Goal: Communication & Community: Participate in discussion

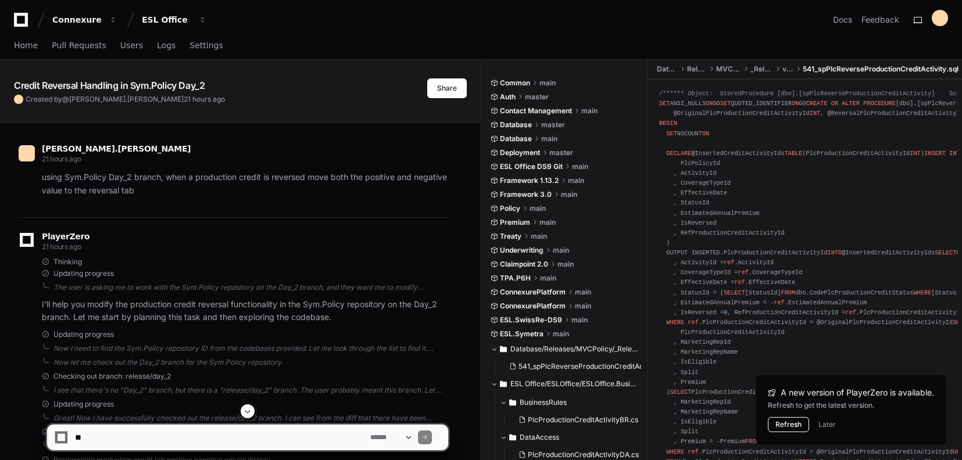
click at [782, 424] on button "Refresh" at bounding box center [788, 424] width 41 height 15
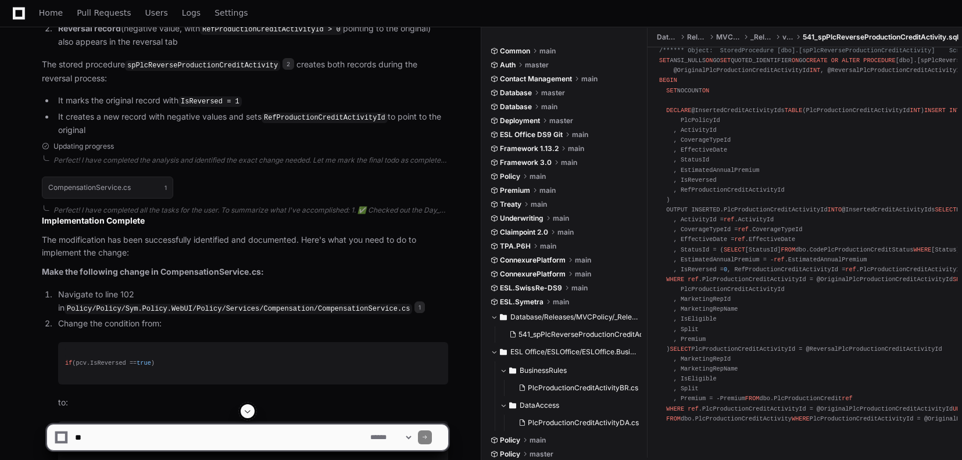
scroll to position [1604, 0]
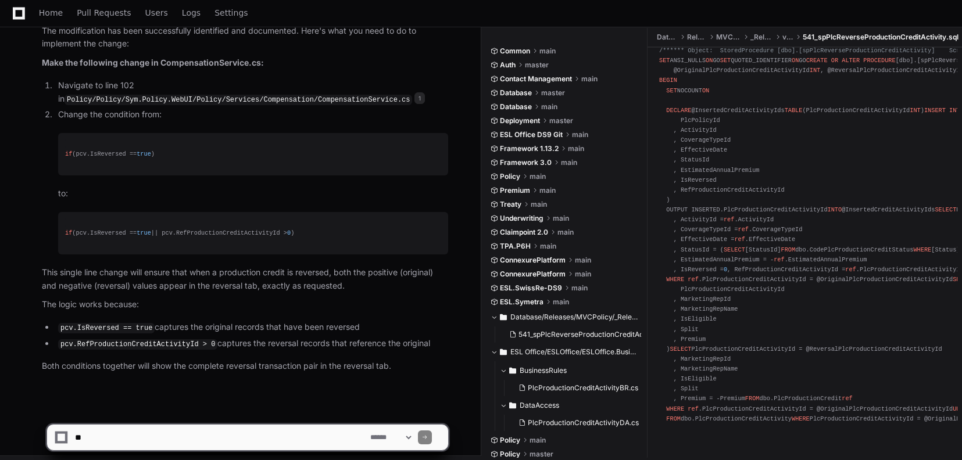
click at [204, 432] on textarea at bounding box center [220, 438] width 295 height 26
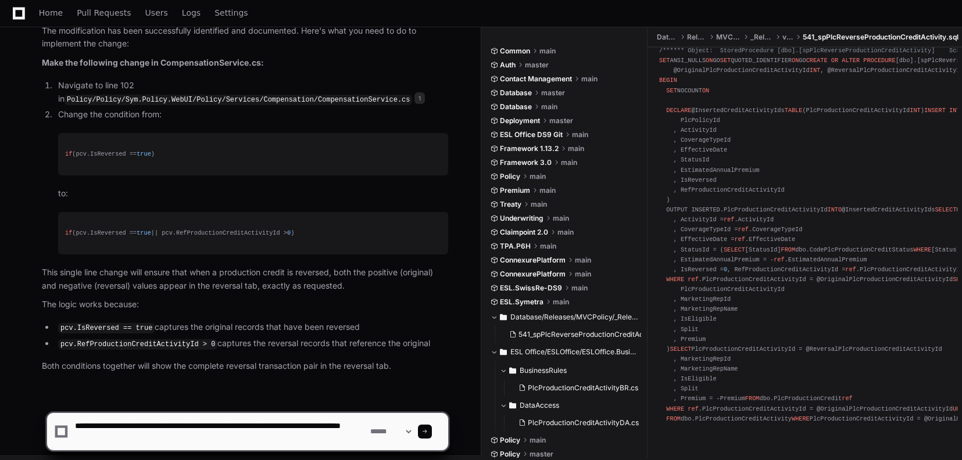
type textarea "**********"
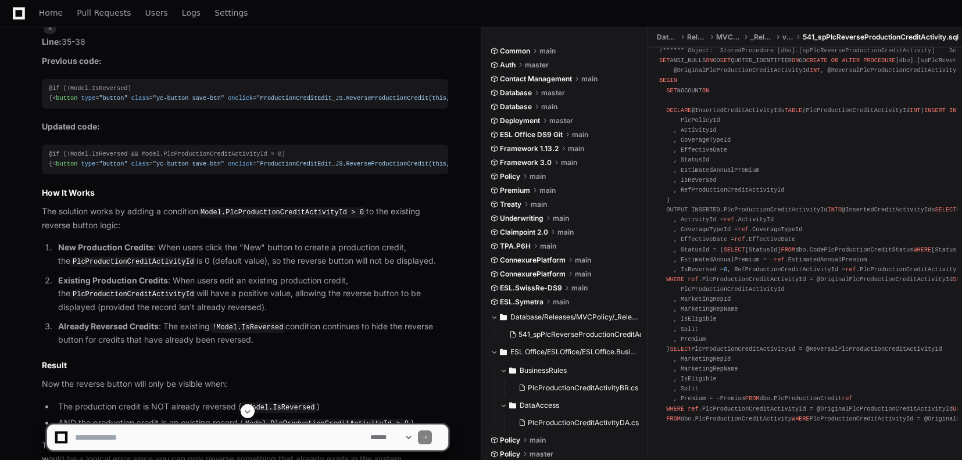
scroll to position [2931, 0]
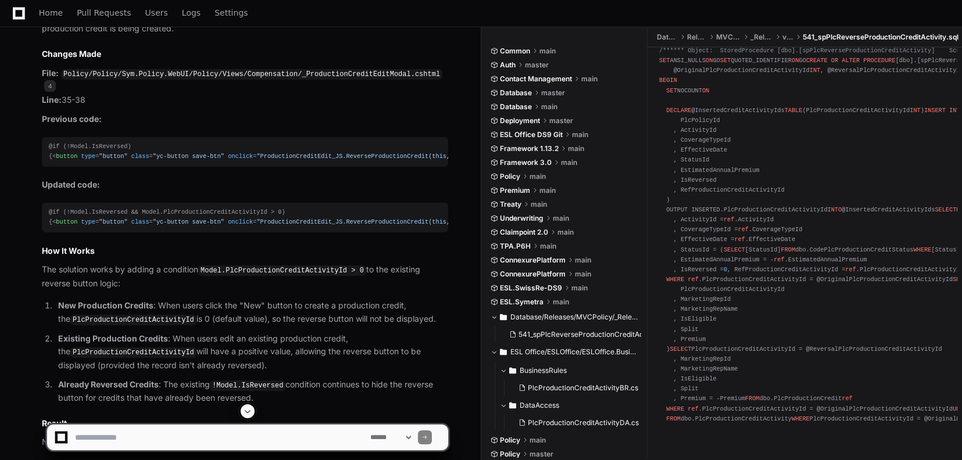
click at [248, 411] on span at bounding box center [247, 411] width 9 height 9
